Goal: Information Seeking & Learning: Learn about a topic

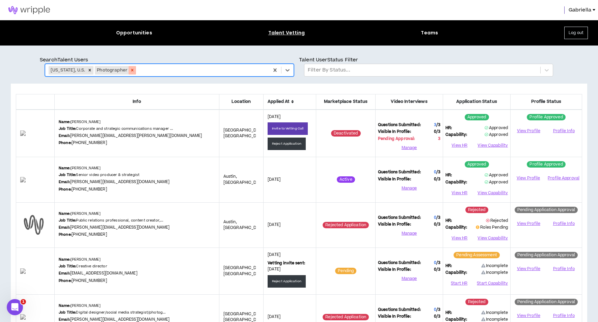
click at [130, 69] on icon "Remove Photographer" at bounding box center [132, 70] width 5 height 5
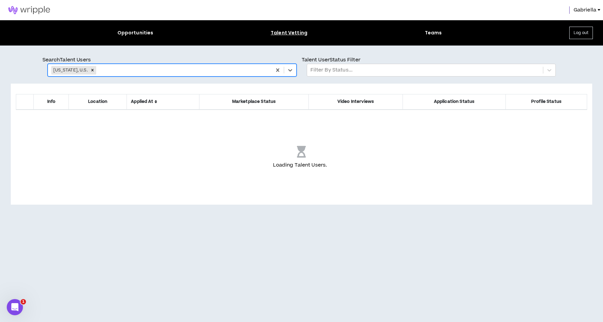
drag, startPoint x: 79, startPoint y: 70, endPoint x: 84, endPoint y: 71, distance: 5.2
click at [90, 70] on icon "Remove Texas, U.S." at bounding box center [92, 70] width 5 height 5
type input "*****"
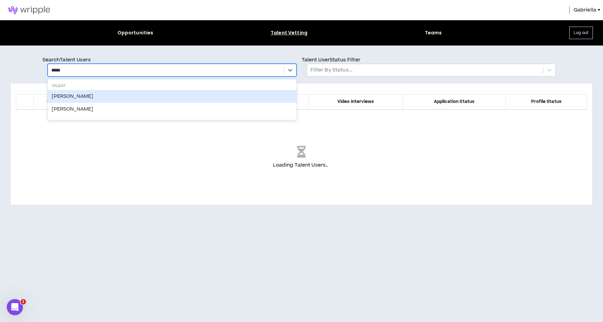
click at [73, 97] on div "[PERSON_NAME]" at bounding box center [172, 96] width 249 height 13
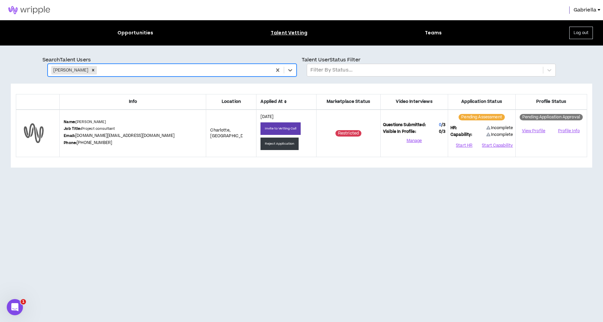
click at [92, 71] on icon "Remove Keeya McAlister" at bounding box center [93, 70] width 2 height 2
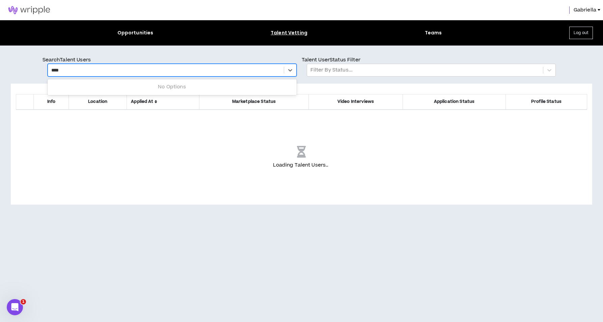
type input "*****"
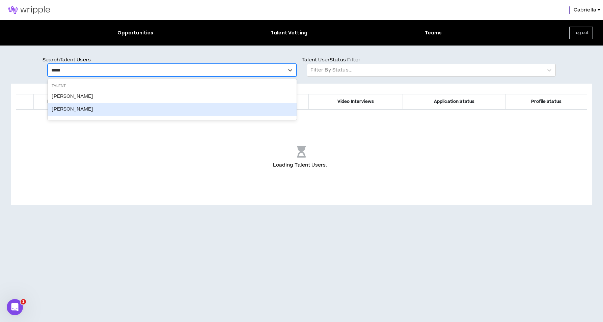
click at [72, 109] on div "[PERSON_NAME]" at bounding box center [172, 109] width 249 height 13
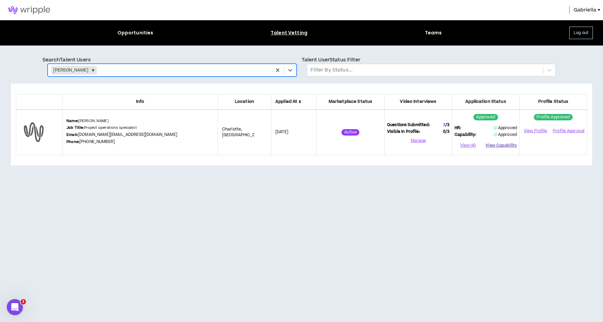
click at [506, 146] on button "View Capability" at bounding box center [501, 146] width 31 height 10
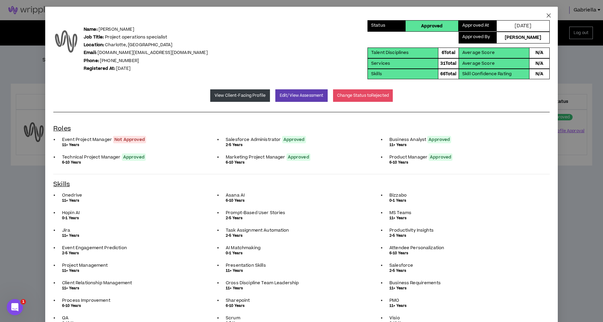
click at [547, 15] on icon "close" at bounding box center [549, 16] width 4 height 4
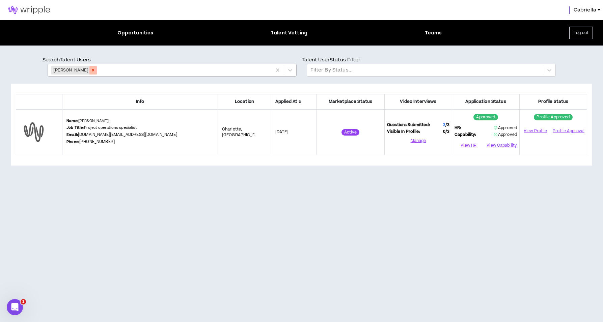
click at [93, 72] on icon "Remove Keeya Mcalister" at bounding box center [93, 70] width 5 height 5
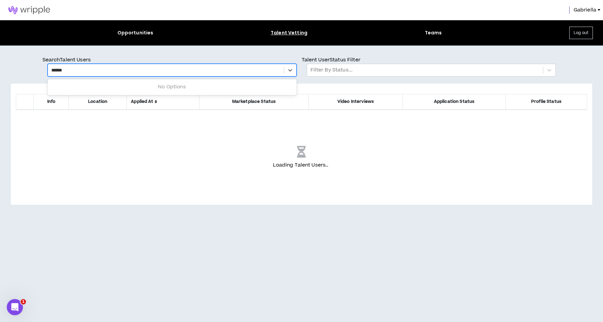
type input "*******"
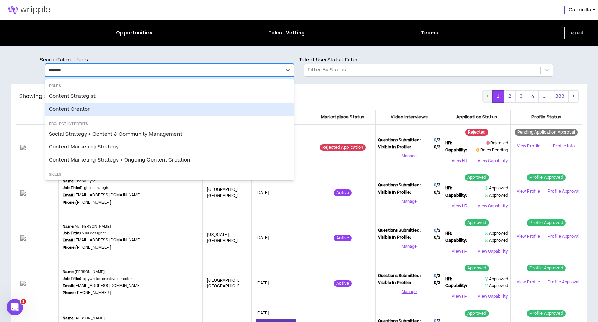
click at [77, 110] on div "Content Creator" at bounding box center [169, 109] width 249 height 13
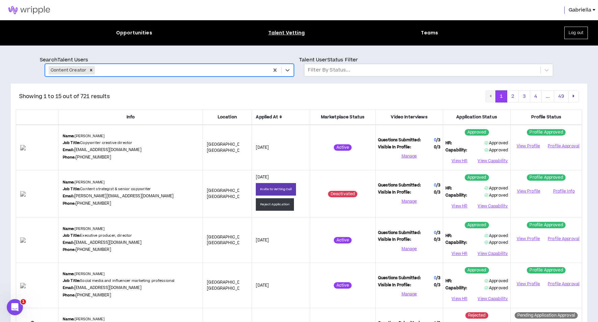
click at [281, 117] on icon at bounding box center [280, 117] width 3 height 4
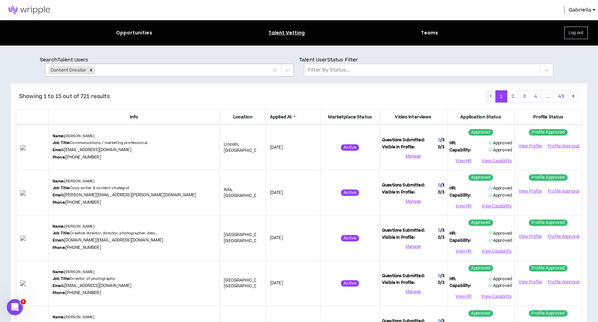
click at [293, 116] on icon at bounding box center [294, 117] width 3 height 4
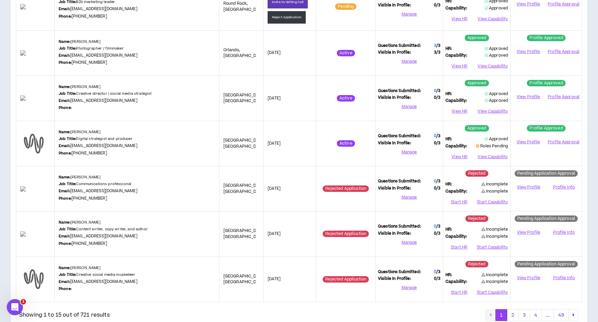
scroll to position [521, 0]
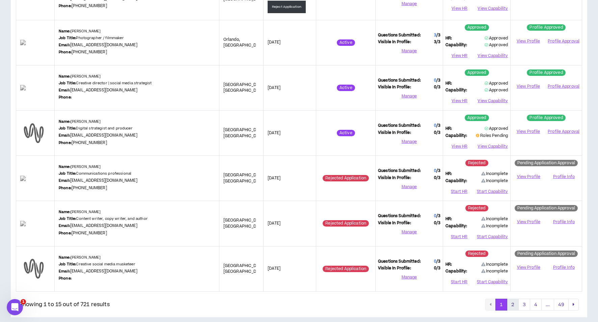
click at [513, 299] on button "2" at bounding box center [513, 305] width 12 height 12
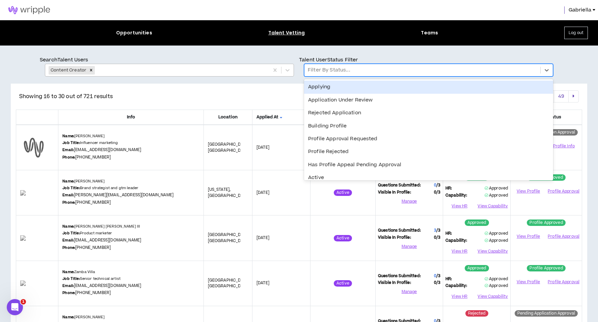
click at [319, 69] on div at bounding box center [422, 70] width 229 height 9
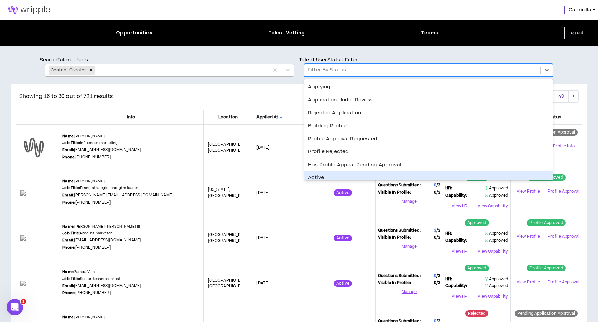
click at [318, 175] on div "Active" at bounding box center [428, 177] width 249 height 13
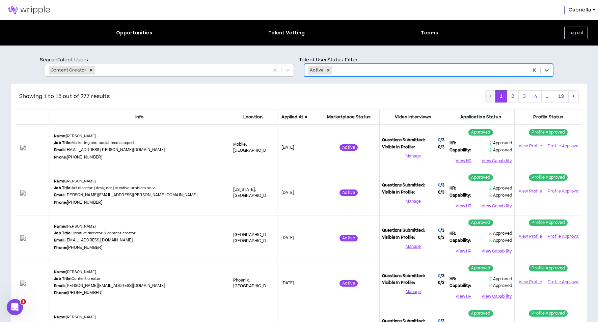
click at [305, 116] on icon at bounding box center [306, 117] width 3 height 4
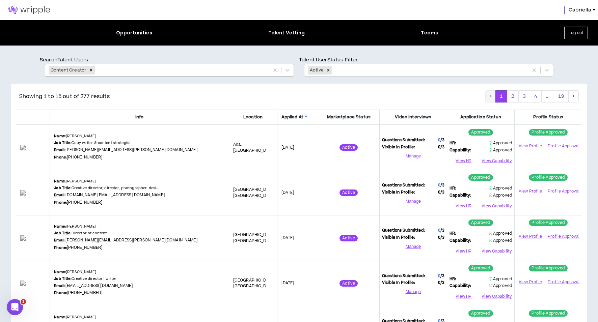
click at [305, 116] on icon at bounding box center [306, 117] width 3 height 4
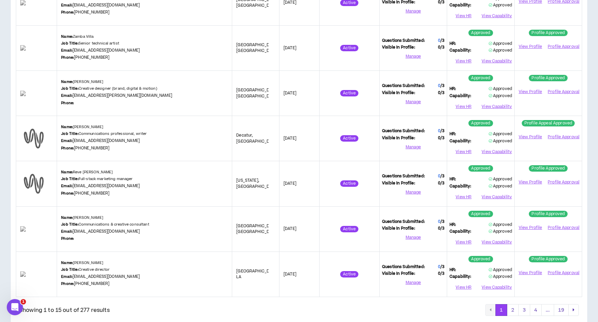
scroll to position [512, 0]
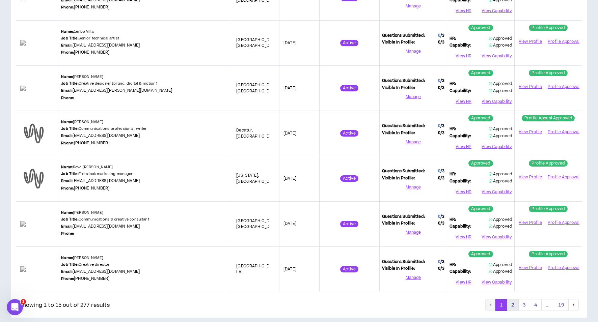
click at [514, 299] on button "2" at bounding box center [513, 305] width 12 height 12
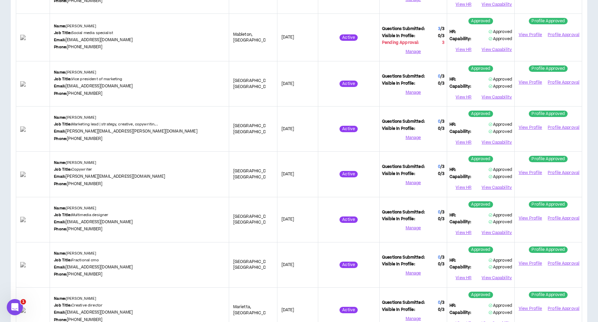
scroll to position [408, 0]
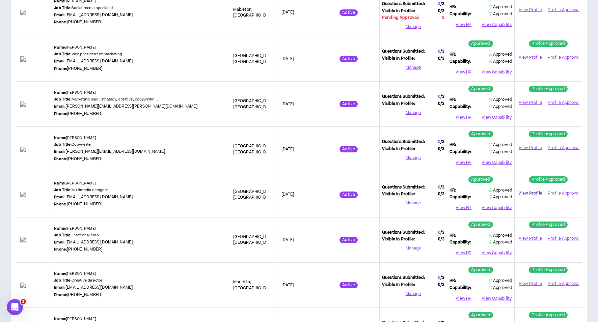
click at [532, 188] on link "View Profile" at bounding box center [530, 194] width 27 height 12
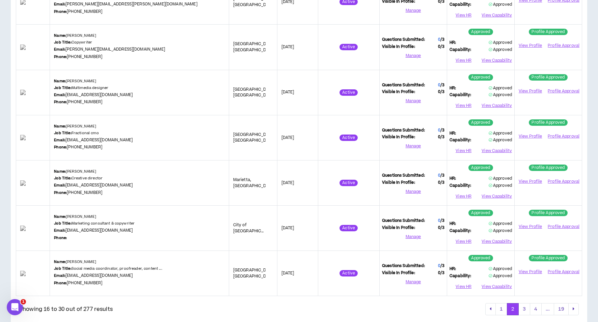
scroll to position [514, 0]
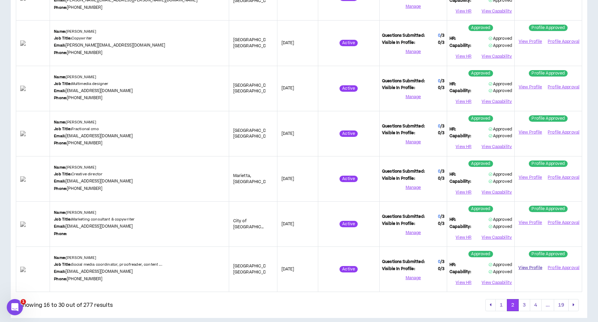
click at [524, 262] on link "View Profile" at bounding box center [530, 268] width 27 height 12
click at [525, 299] on button "3" at bounding box center [524, 305] width 12 height 12
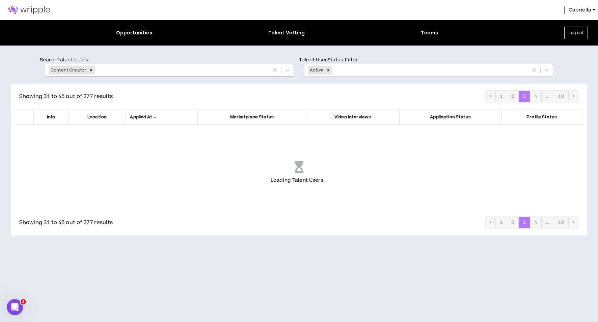
scroll to position [0, 0]
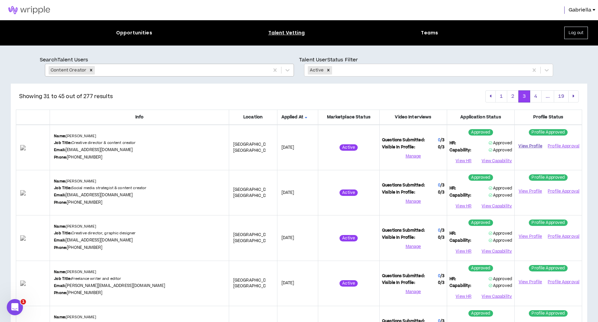
click at [537, 145] on link "View Profile" at bounding box center [530, 146] width 27 height 12
click at [528, 191] on link "View Profile" at bounding box center [530, 192] width 27 height 12
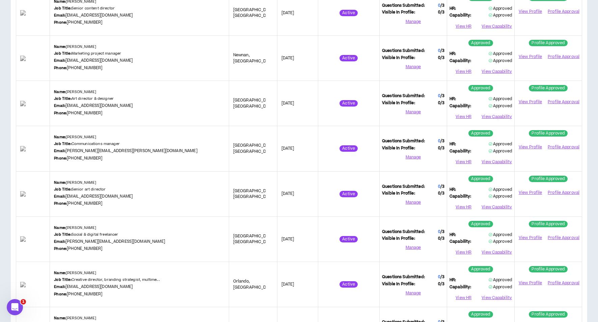
scroll to position [343, 0]
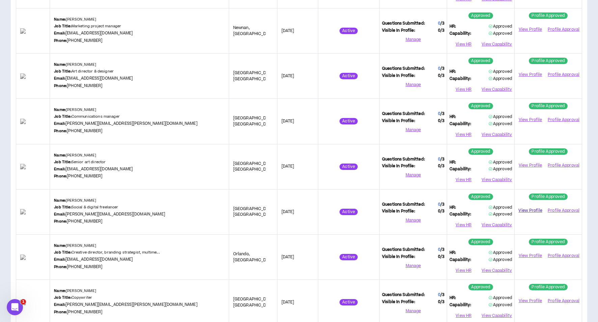
click at [528, 206] on link "View Profile" at bounding box center [530, 211] width 27 height 12
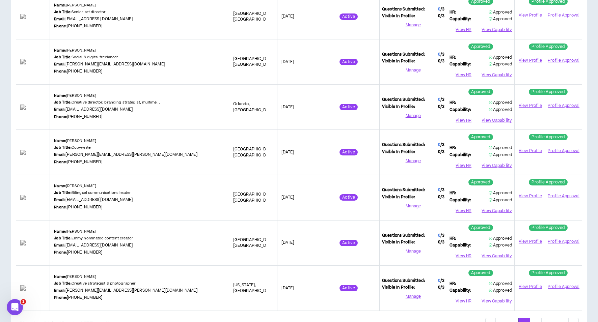
scroll to position [512, 0]
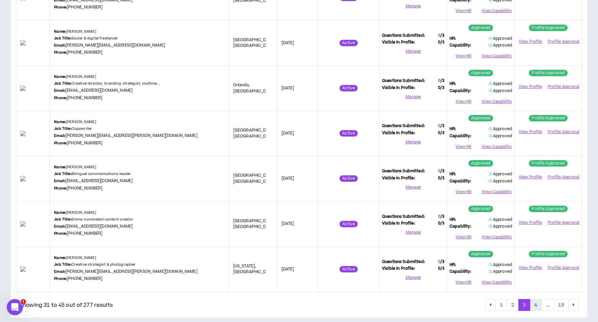
click at [537, 301] on button "4" at bounding box center [536, 305] width 12 height 12
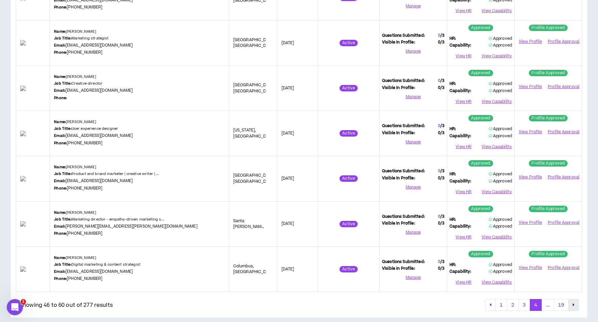
click at [576, 300] on button "pagination" at bounding box center [573, 305] width 10 height 12
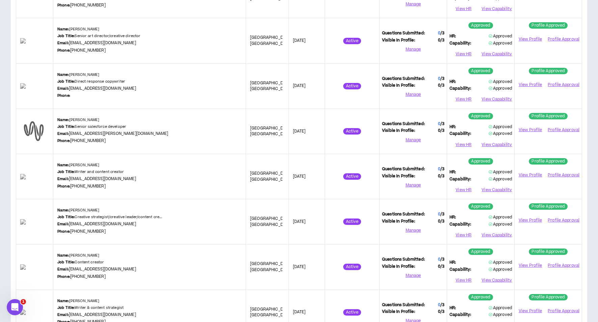
scroll to position [211, 0]
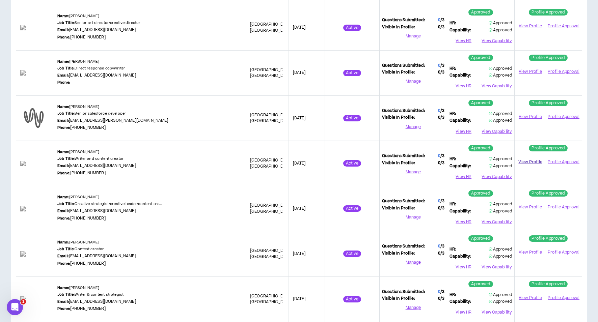
click at [526, 158] on link "View Profile" at bounding box center [530, 162] width 27 height 12
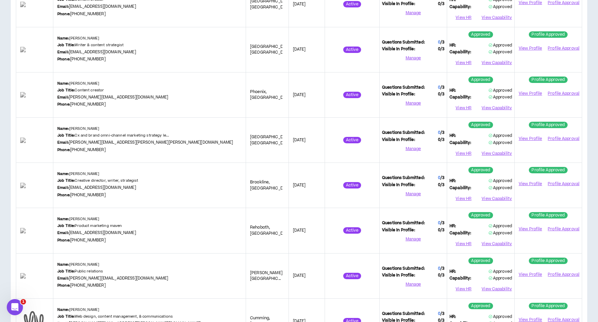
scroll to position [510, 0]
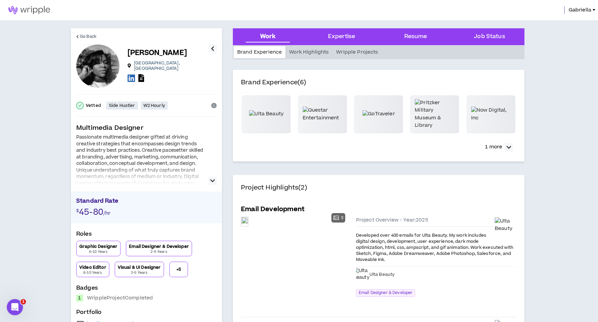
click at [214, 179] on icon "button" at bounding box center [212, 181] width 5 height 8
click at [212, 184] on icon "button" at bounding box center [212, 181] width 5 height 8
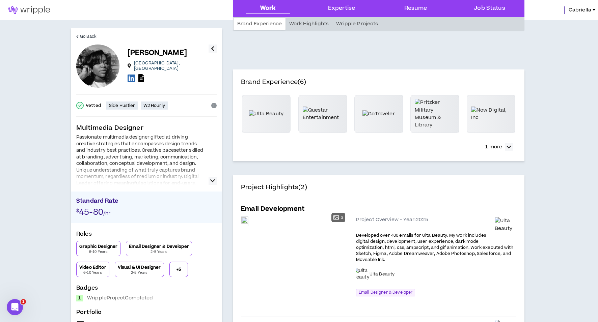
scroll to position [78, 0]
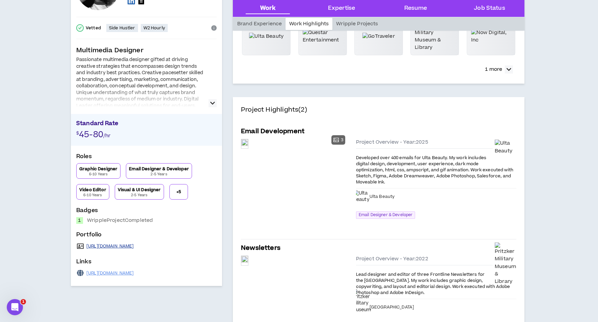
click at [126, 248] on link "https://www.marissaharrington.com/" at bounding box center [110, 246] width 48 height 5
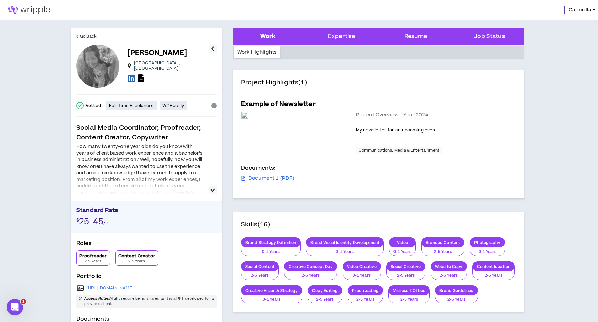
click at [211, 191] on icon "button" at bounding box center [212, 190] width 5 height 8
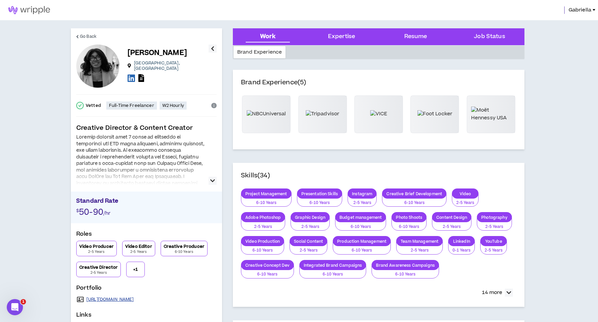
click at [134, 300] on link "https://lostinadayz.com/creativeportfolio/" at bounding box center [110, 299] width 48 height 5
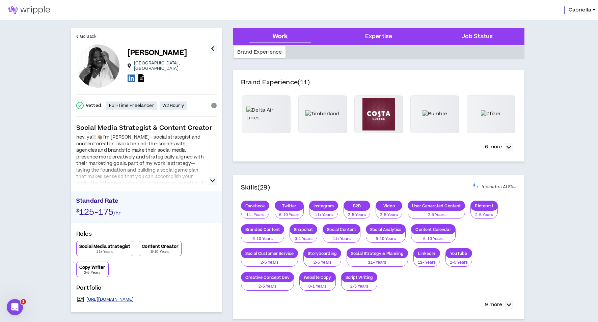
click at [134, 299] on link "https://www.theemdashco.com/portfolio" at bounding box center [110, 299] width 48 height 5
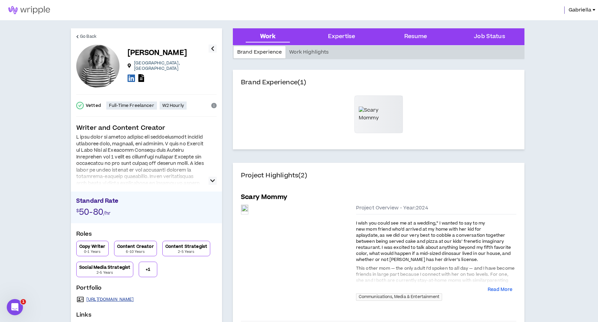
click at [130, 298] on link "[URL][DOMAIN_NAME]" at bounding box center [110, 299] width 48 height 5
